Goal: Task Accomplishment & Management: Manage account settings

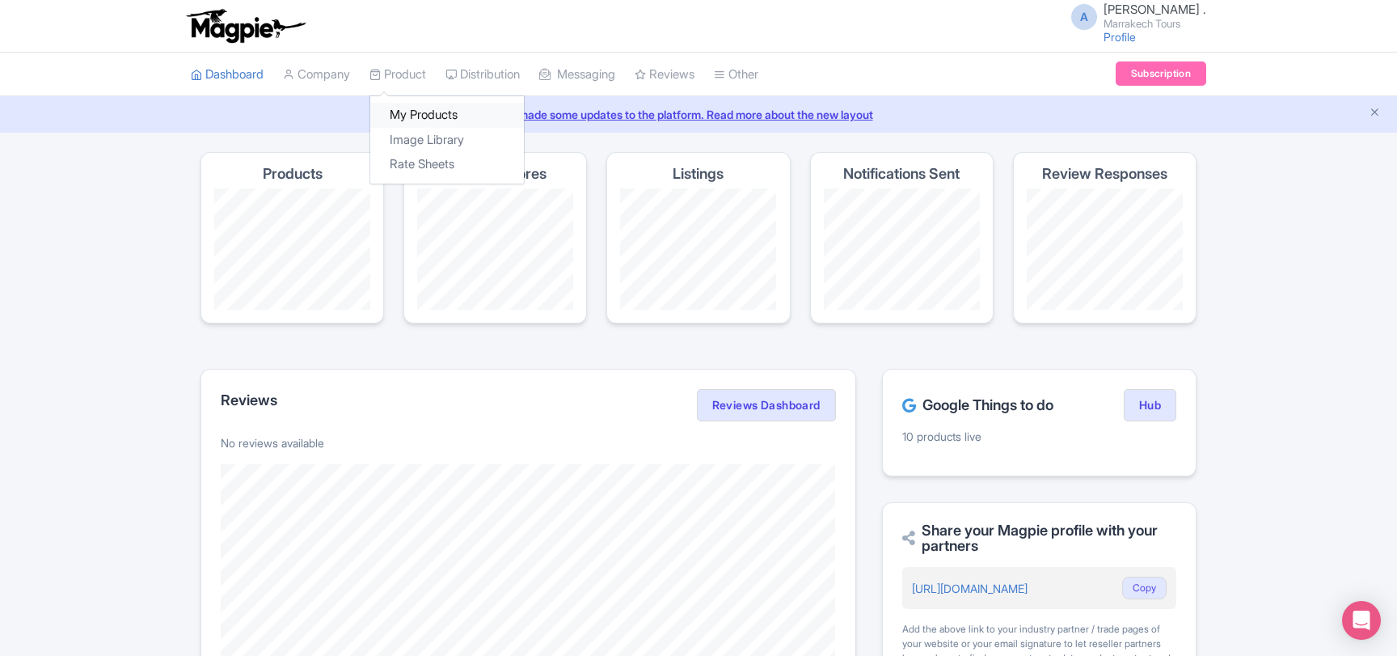
click at [428, 109] on link "My Products" at bounding box center [447, 115] width 154 height 25
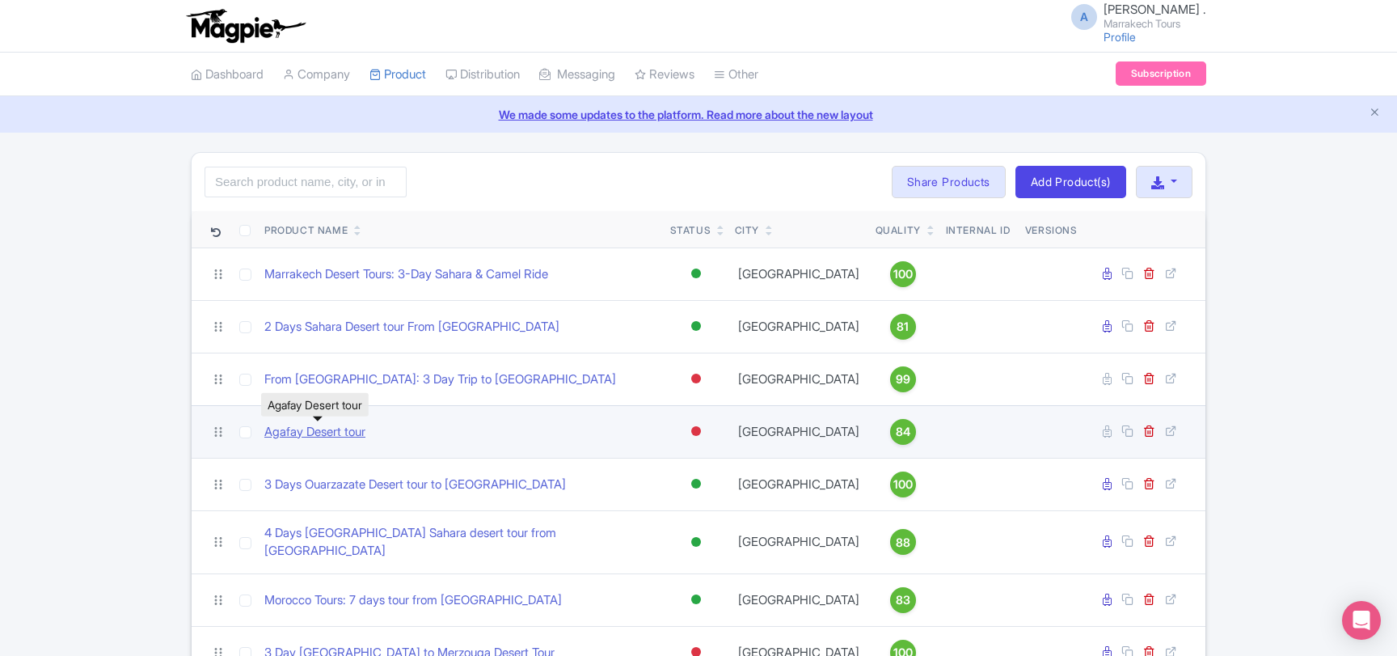
click at [305, 434] on link "Agafay Desert tour" at bounding box center [314, 432] width 101 height 19
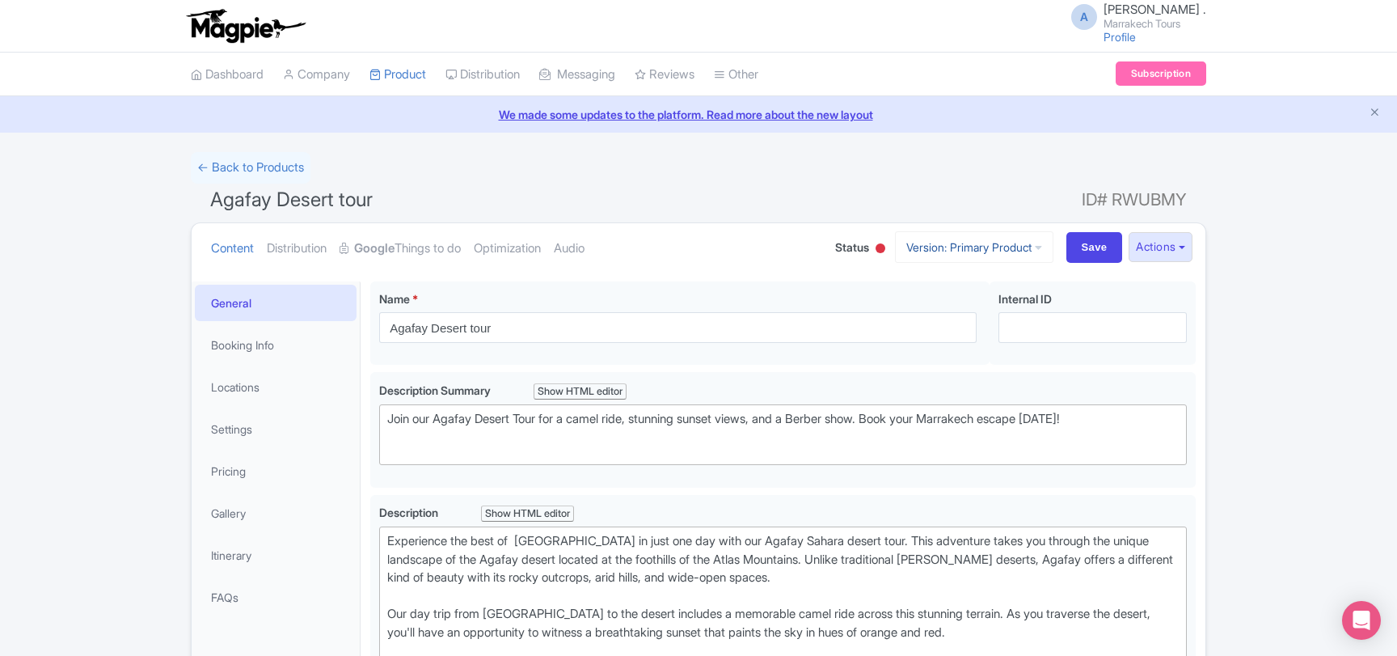
click at [904, 252] on link "Version: Primary Product" at bounding box center [974, 247] width 158 height 32
click at [871, 251] on div "Content Distribution Google Things to do Optimization Audio Status Active Inact…" at bounding box center [699, 247] width 1014 height 49
click at [875, 251] on div at bounding box center [880, 248] width 10 height 10
click at [828, 278] on div "Active" at bounding box center [839, 278] width 95 height 32
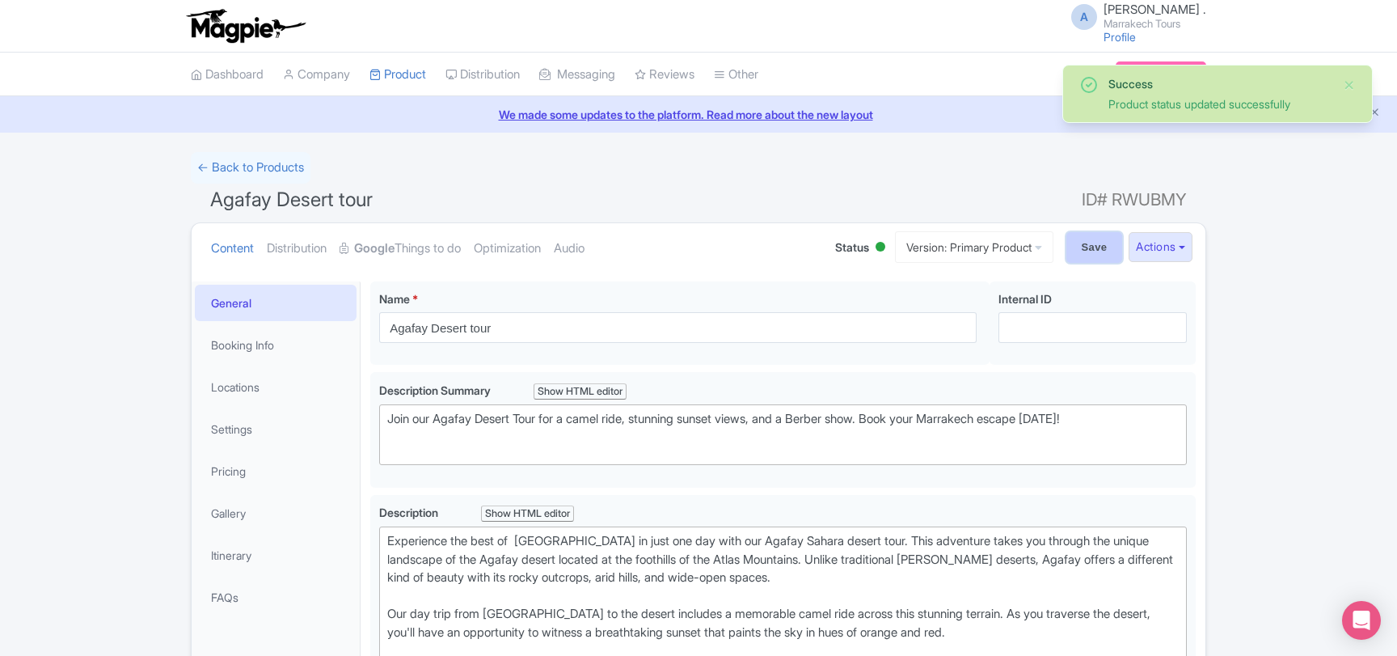
click at [1077, 242] on input "Save" at bounding box center [1094, 247] width 57 height 31
type input "Saving..."
click at [451, 247] on link "Google Things to do" at bounding box center [399, 248] width 121 height 51
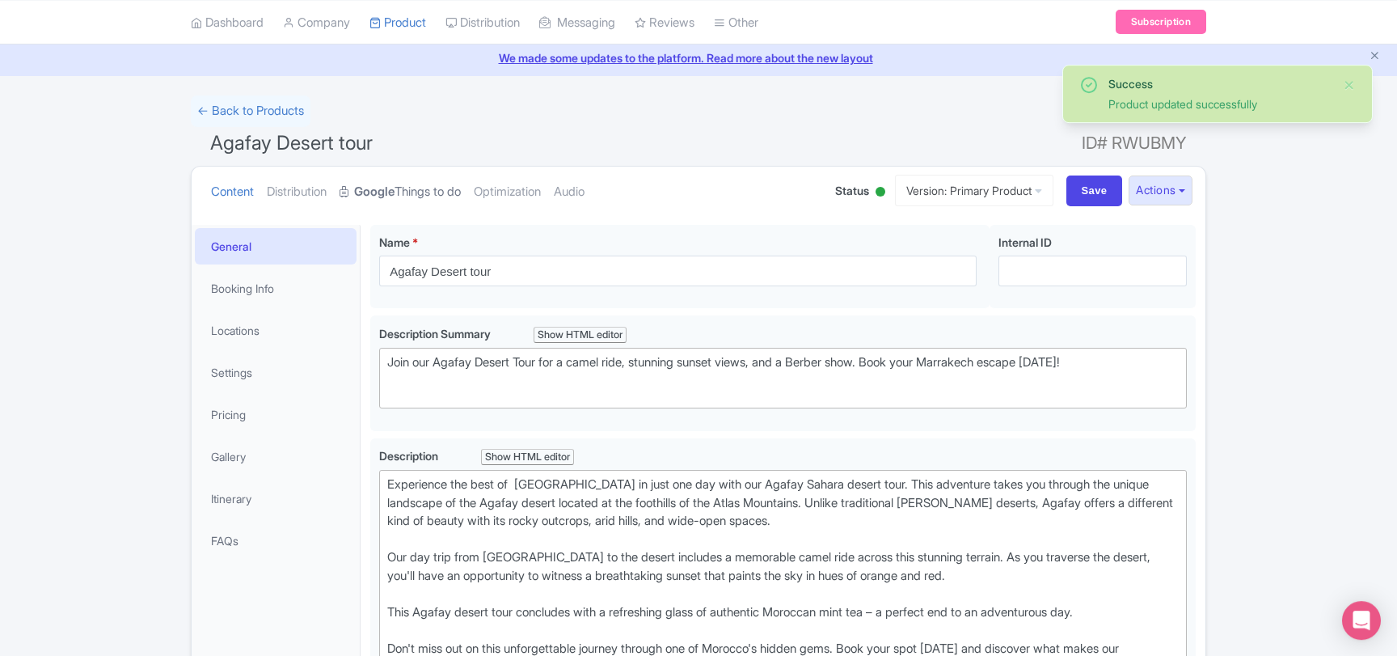
scroll to position [19, 0]
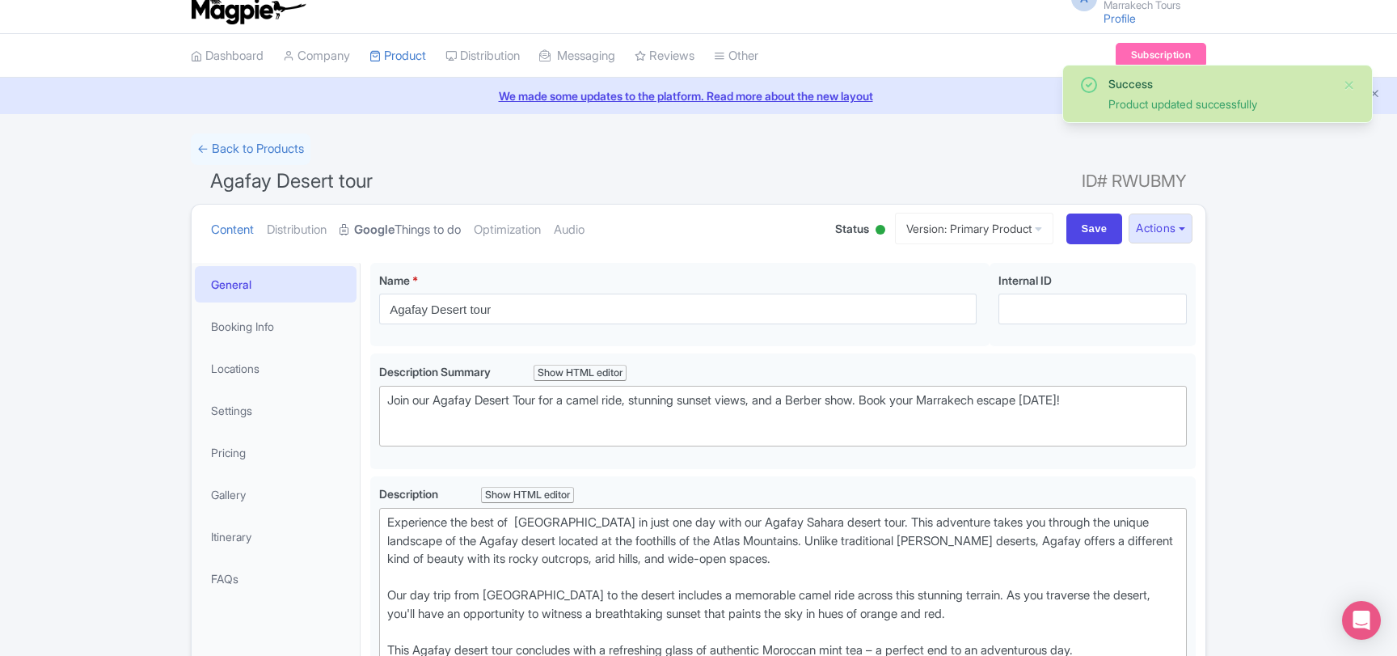
click at [454, 221] on link "Google Things to do" at bounding box center [399, 229] width 121 height 51
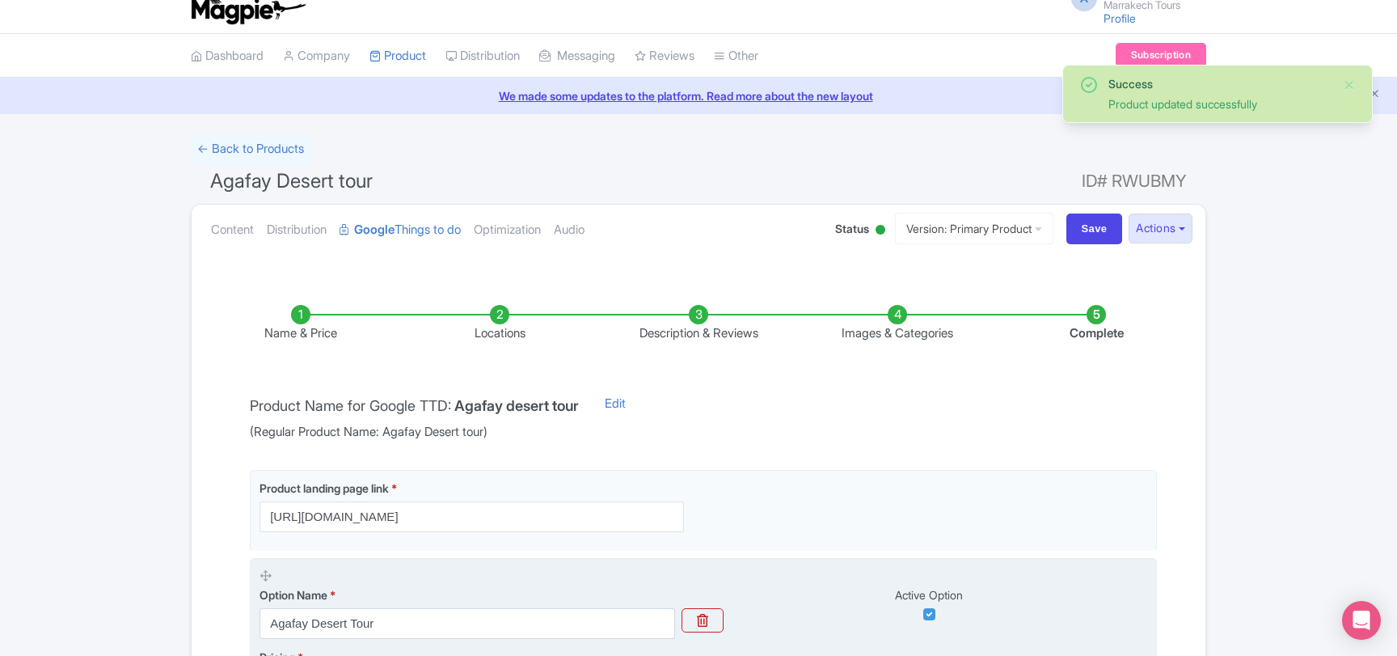
scroll to position [305, 0]
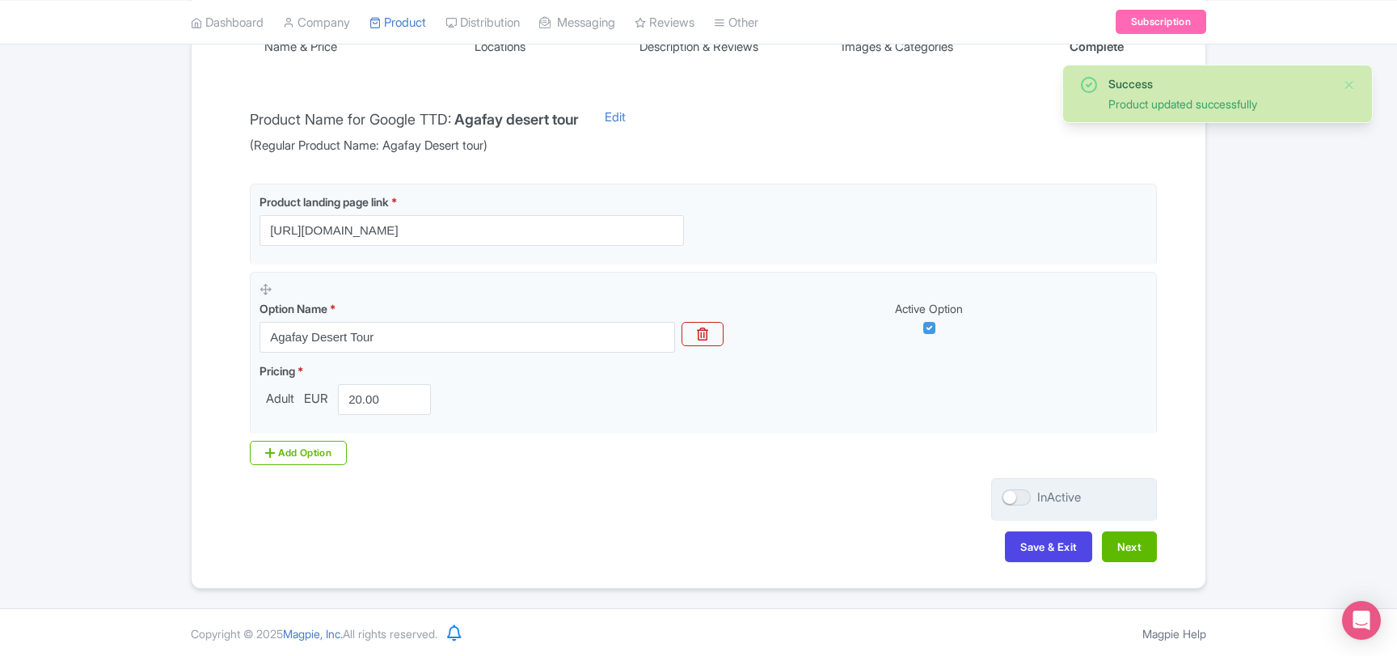
click at [1024, 495] on div at bounding box center [1015, 497] width 29 height 16
click at [1012, 495] on input "InActive" at bounding box center [1006, 497] width 11 height 11
checkbox input "true"
click at [1032, 536] on button "Save & Exit" at bounding box center [1048, 546] width 87 height 31
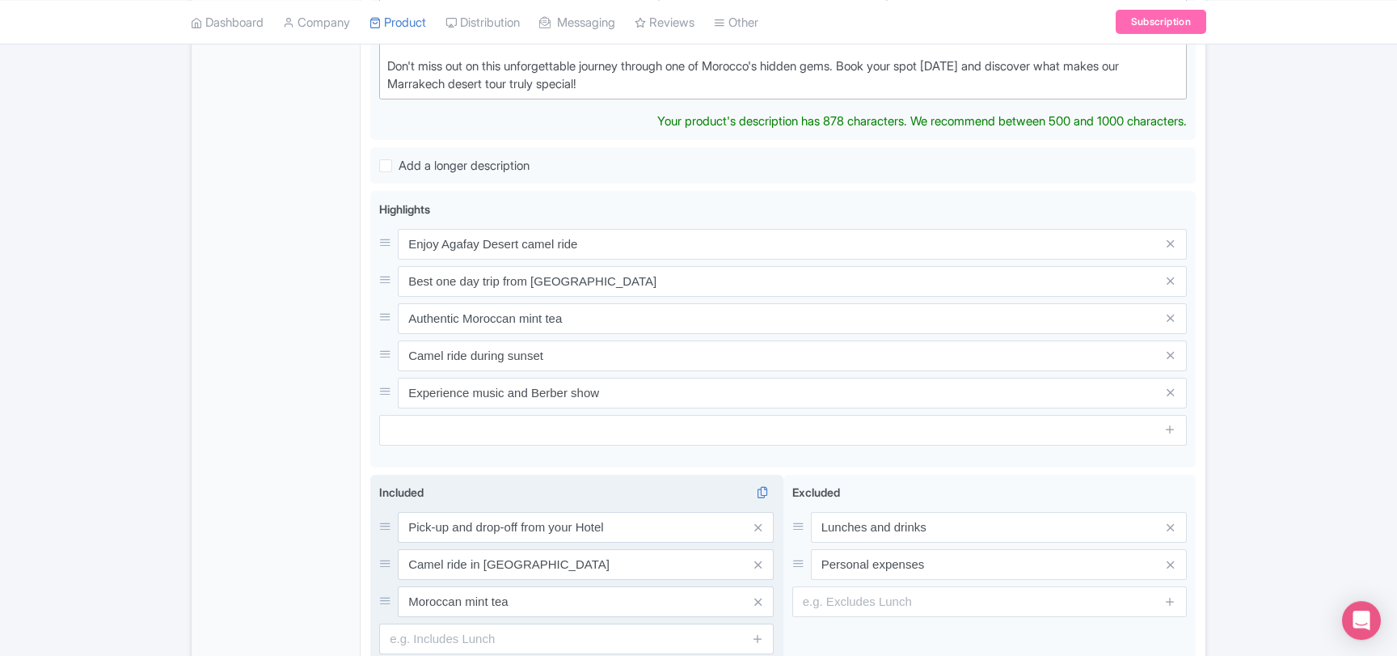
scroll to position [795, 0]
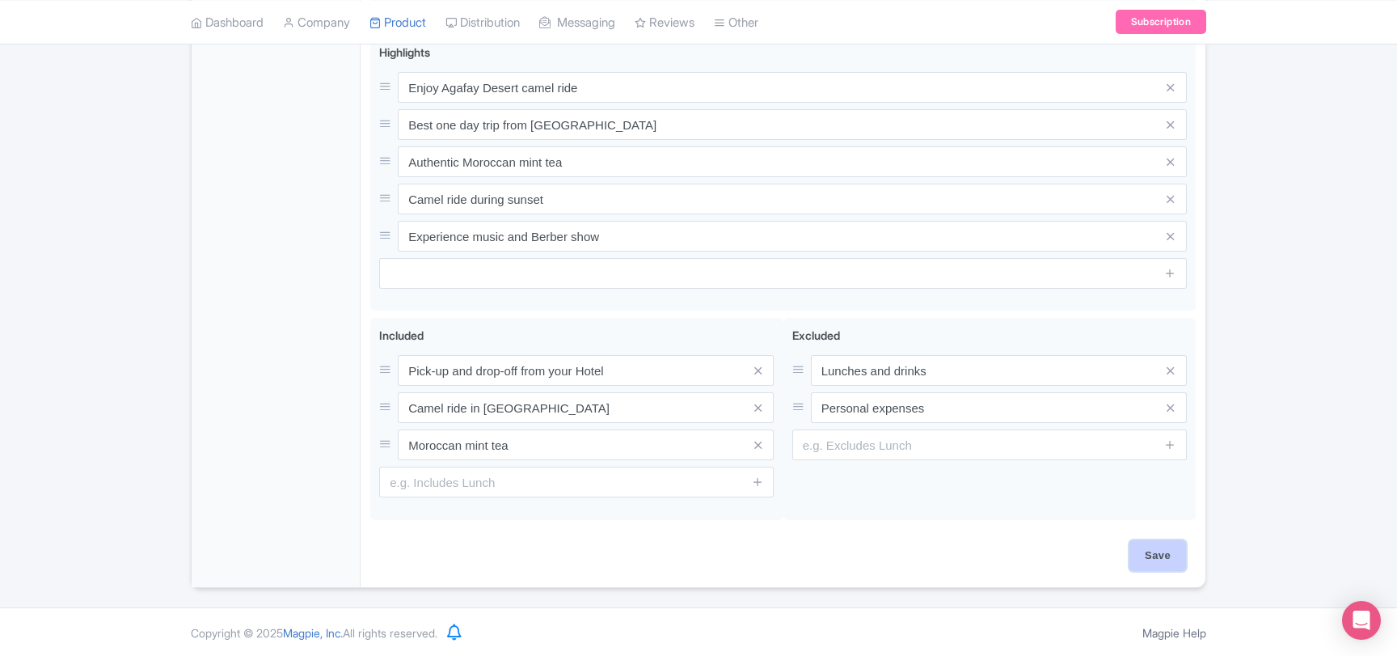
click at [1183, 561] on input "Save" at bounding box center [1157, 555] width 57 height 31
type input "Saving..."
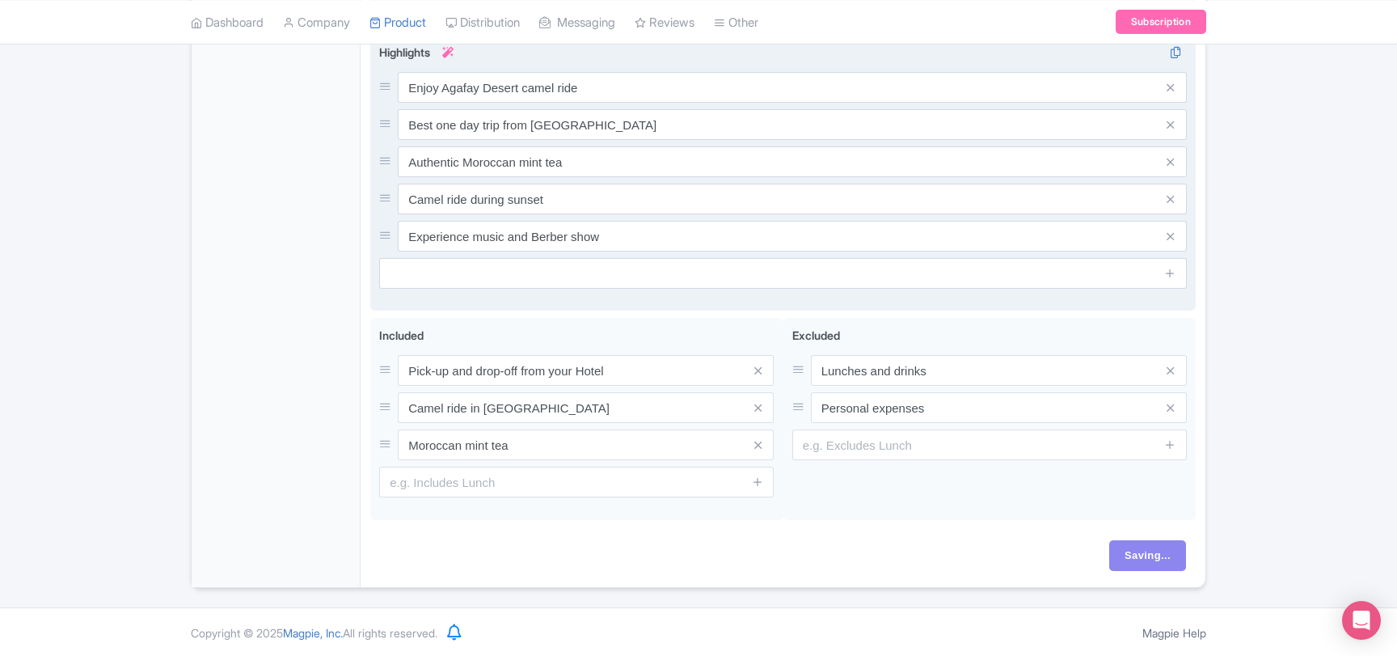
scroll to position [428, 0]
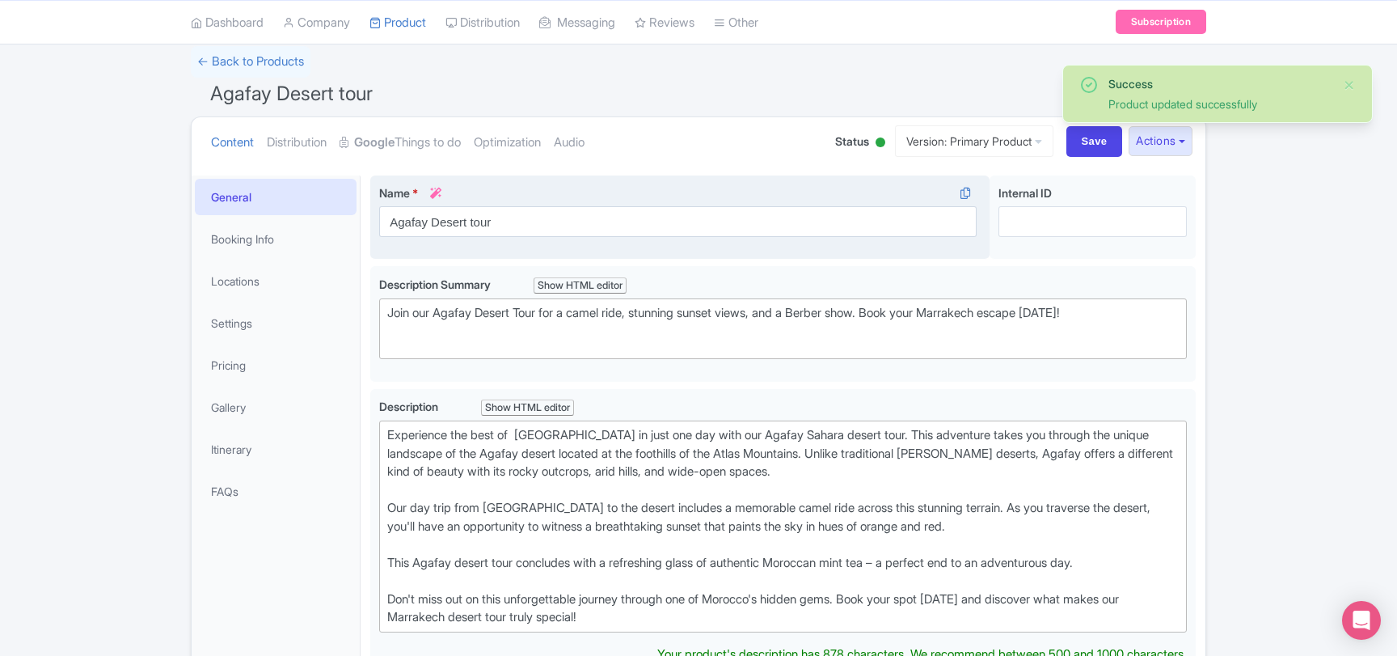
scroll to position [106, 0]
click at [390, 143] on strong "Google" at bounding box center [374, 142] width 40 height 19
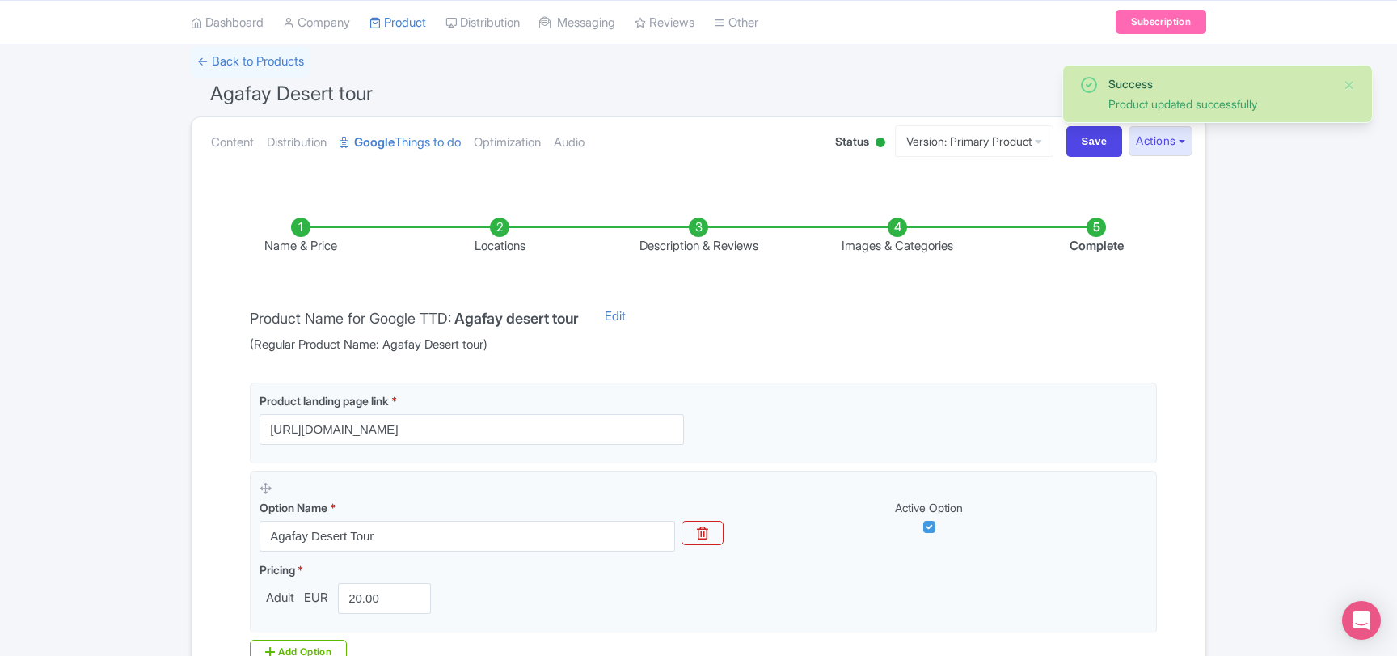
scroll to position [305, 0]
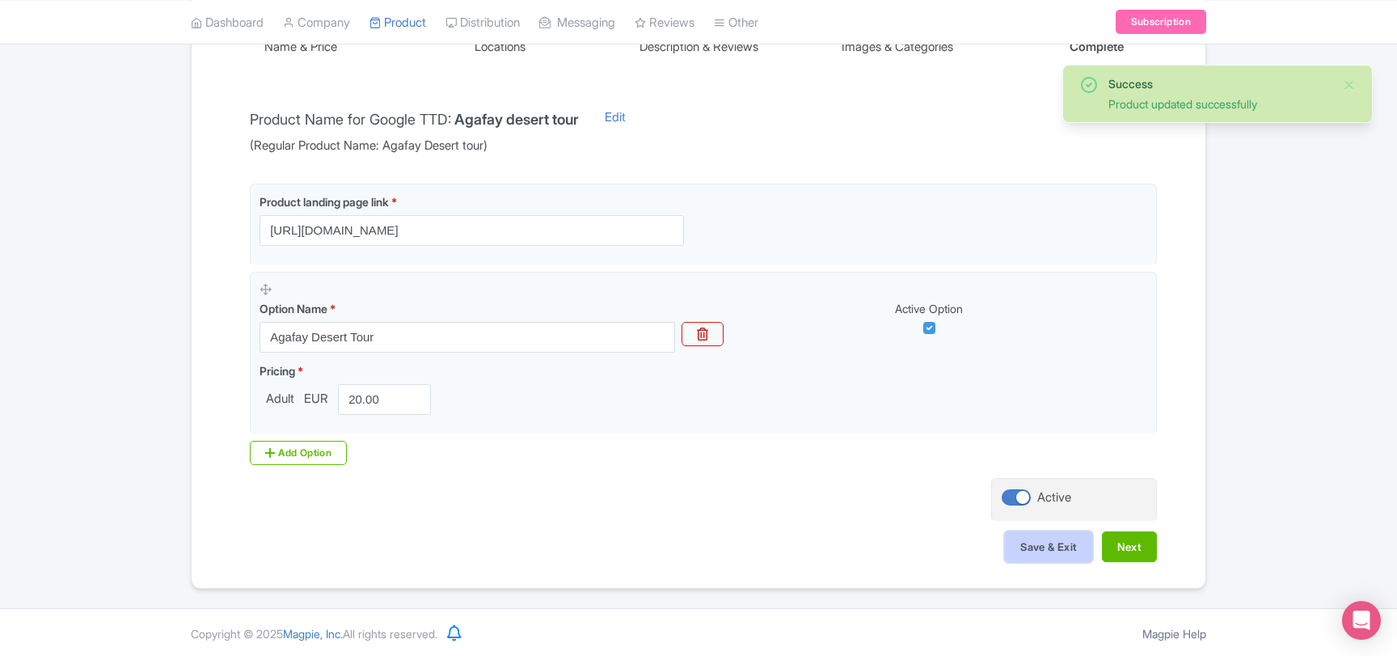
click at [1039, 547] on button "Save & Exit" at bounding box center [1048, 546] width 87 height 31
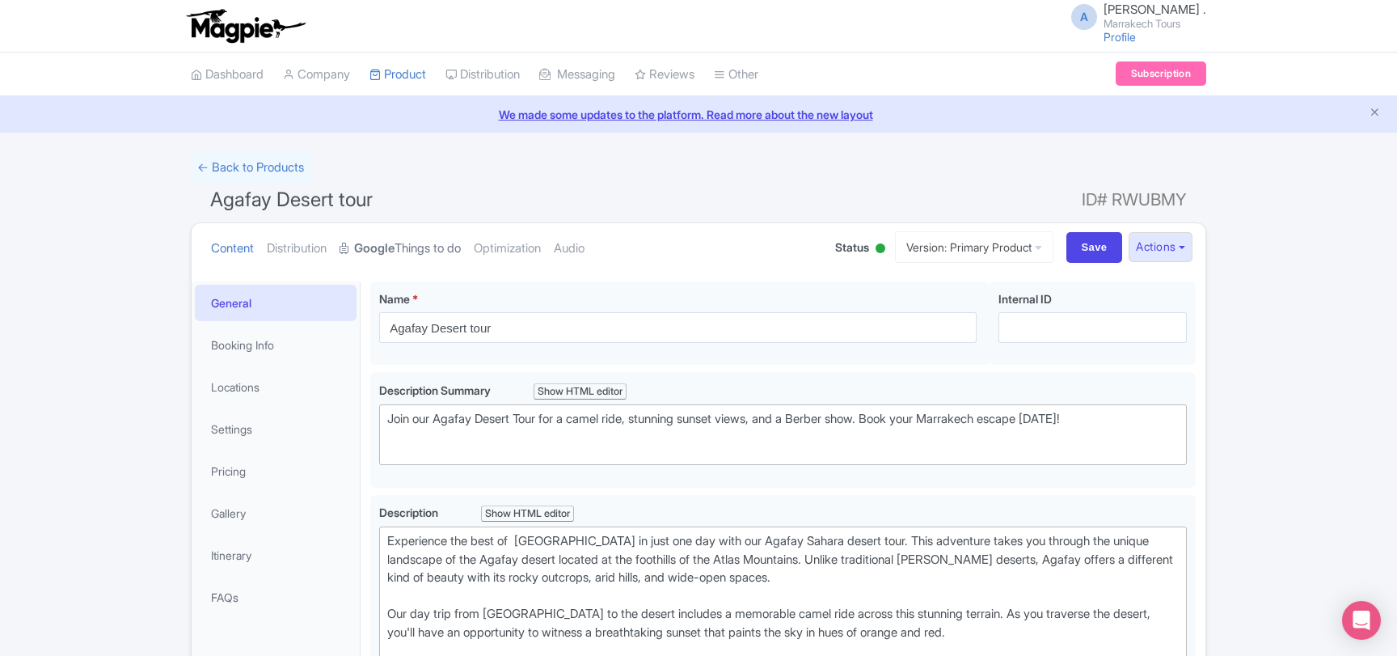
click at [438, 253] on link "Google Things to do" at bounding box center [399, 248] width 121 height 51
